Goal: Check status: Check status

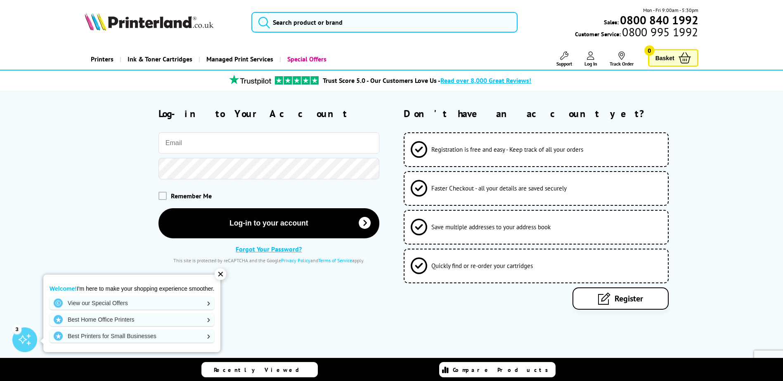
type input "[PERSON_NAME][EMAIL_ADDRESS][DOMAIN_NAME]"
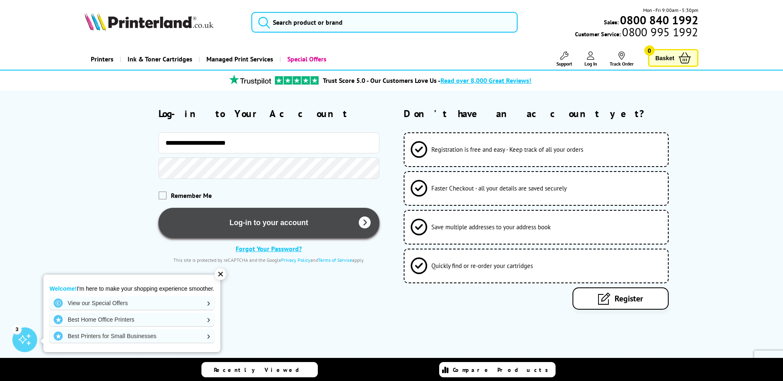
click at [269, 227] on button "Log-in to your account" at bounding box center [268, 223] width 221 height 30
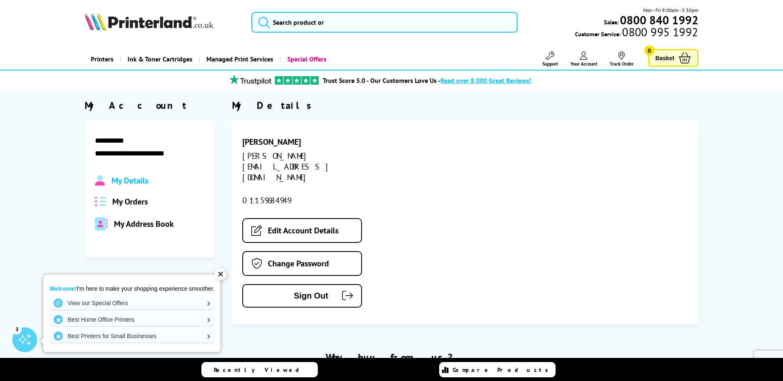
click at [126, 200] on span "My Orders" at bounding box center [129, 201] width 35 height 11
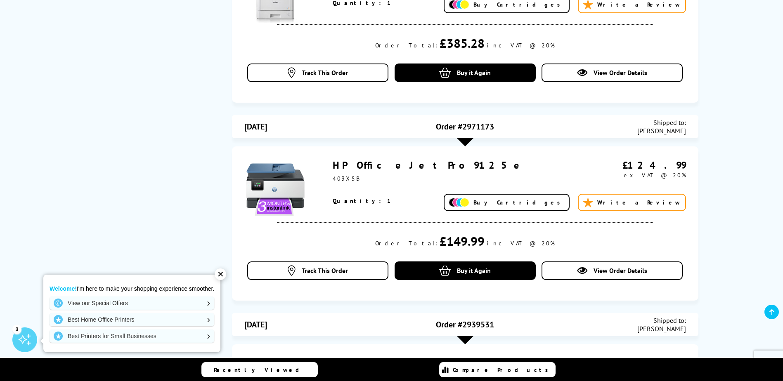
scroll to position [413, 0]
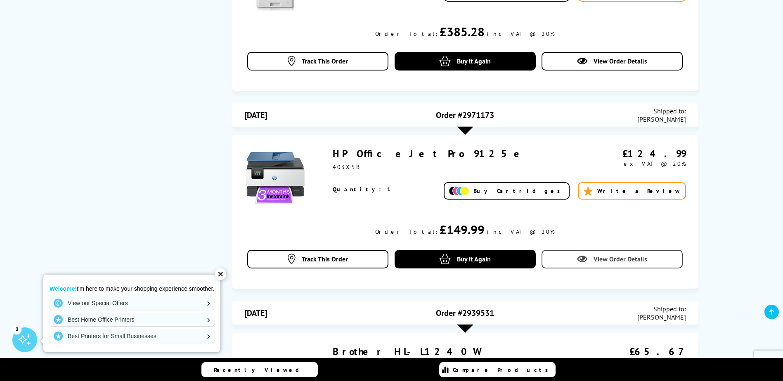
click at [590, 262] on link "View Order Details" at bounding box center [611, 259] width 141 height 19
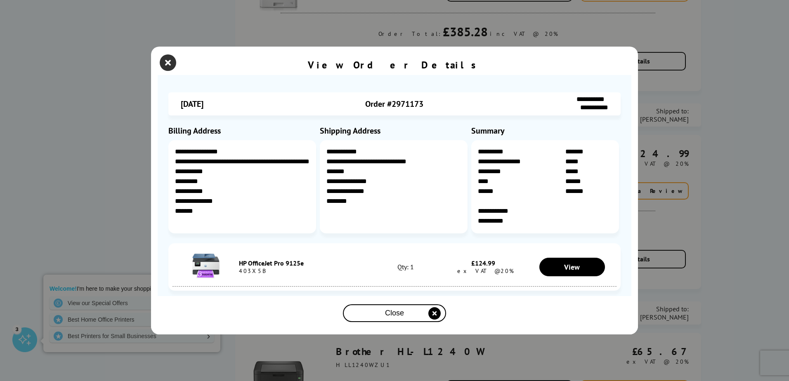
click at [170, 62] on icon "close modal" at bounding box center [168, 62] width 17 height 17
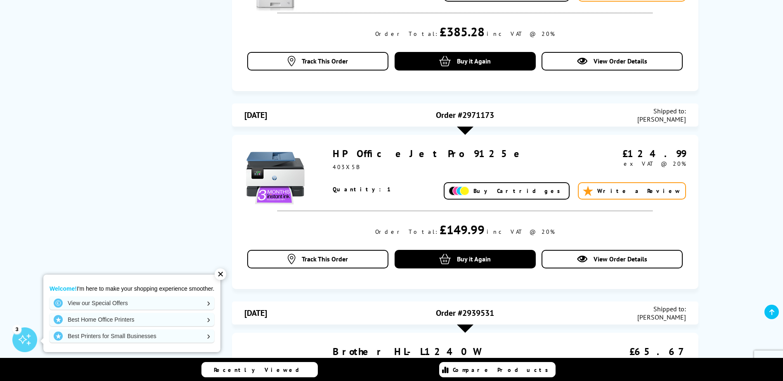
click at [225, 276] on div "✕" at bounding box center [221, 275] width 12 height 12
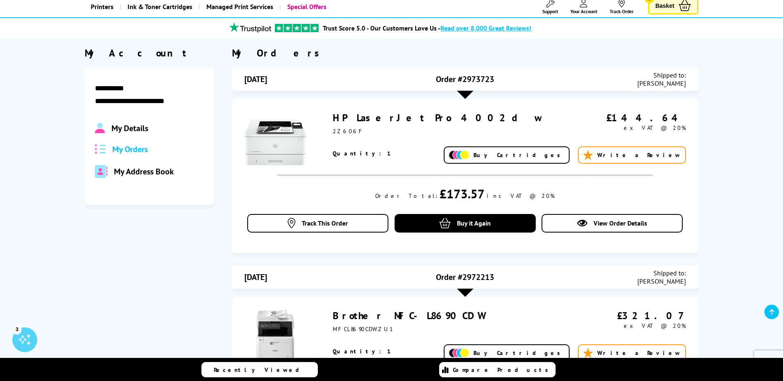
scroll to position [0, 0]
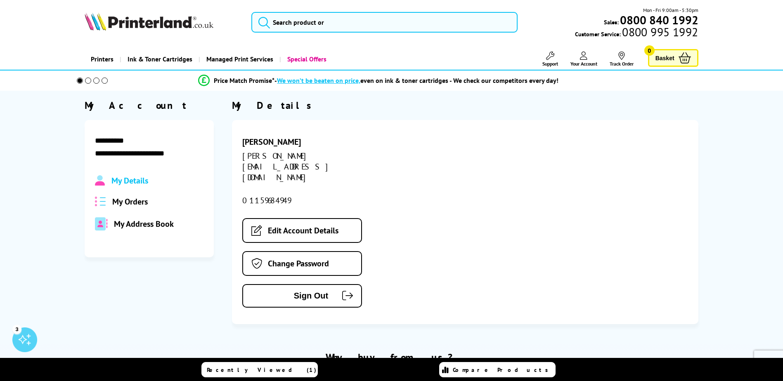
click at [130, 206] on span "My Orders" at bounding box center [129, 201] width 35 height 11
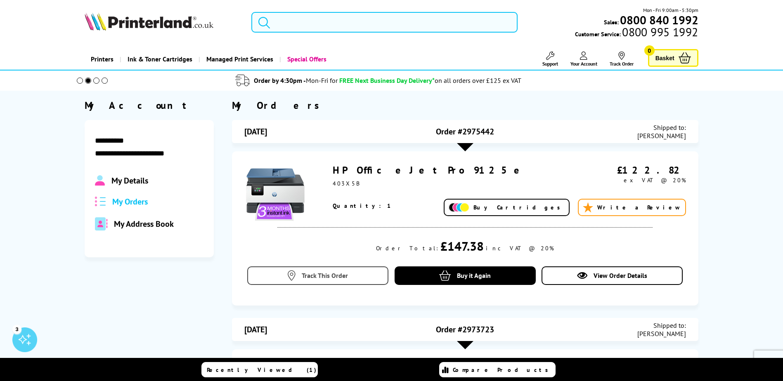
click at [317, 267] on link "Track This Order" at bounding box center [317, 276] width 141 height 19
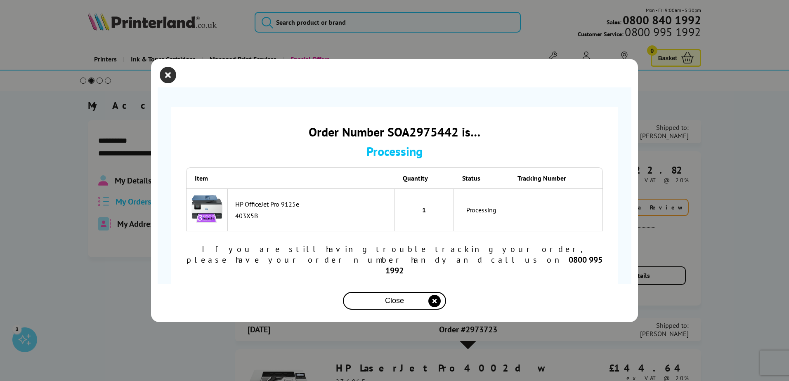
click at [168, 83] on icon "close modal" at bounding box center [168, 75] width 17 height 17
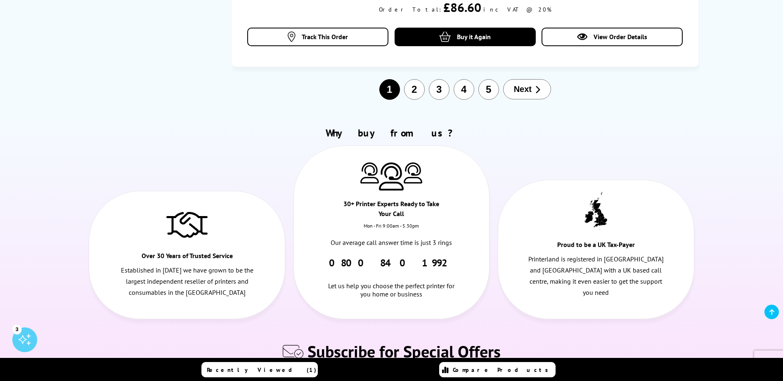
scroll to position [1032, 0]
